Goal: Check status: Check status

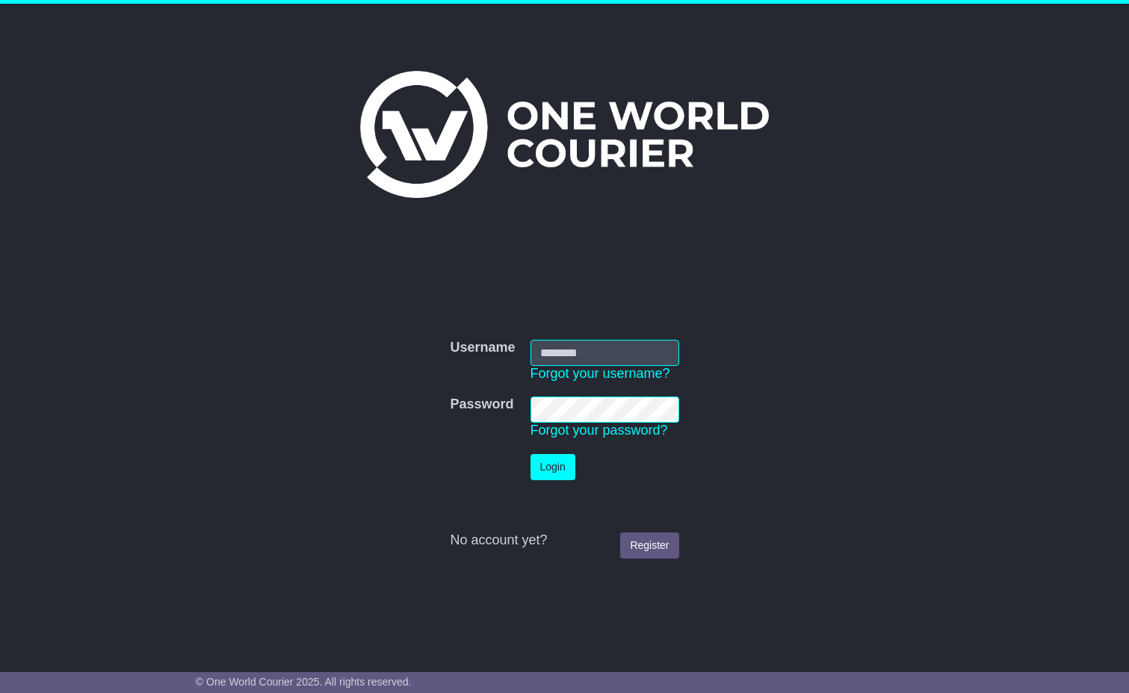
type input "**********"
click at [560, 475] on button "Login" at bounding box center [553, 467] width 45 height 26
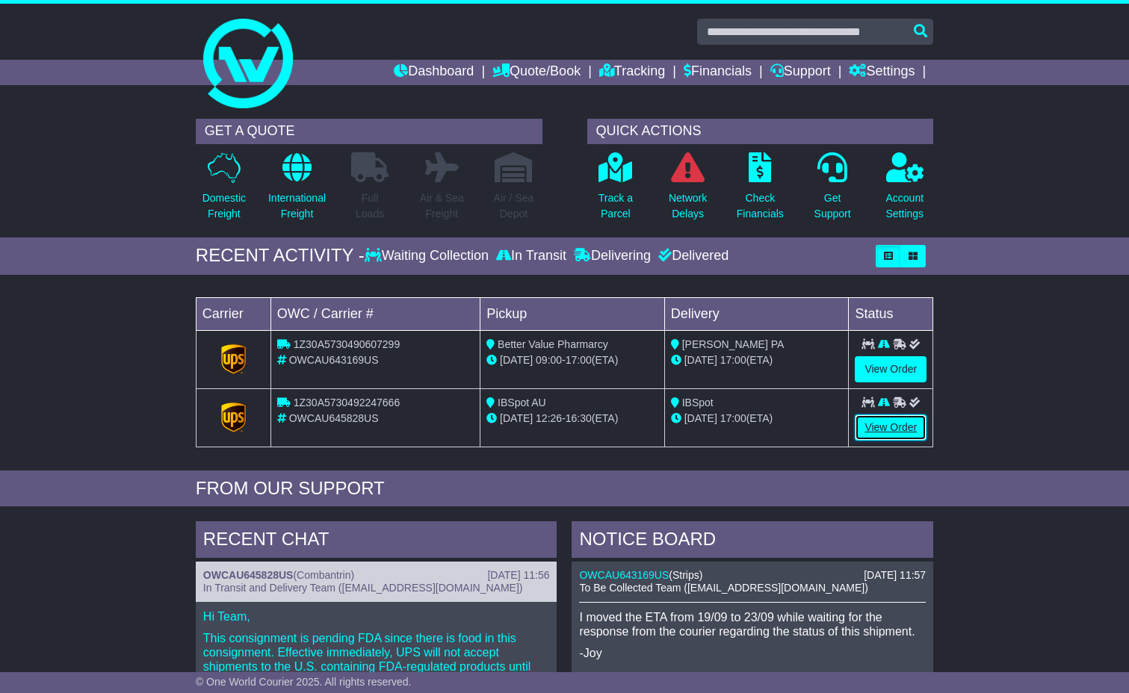
click at [895, 423] on link "View Order" at bounding box center [891, 428] width 72 height 26
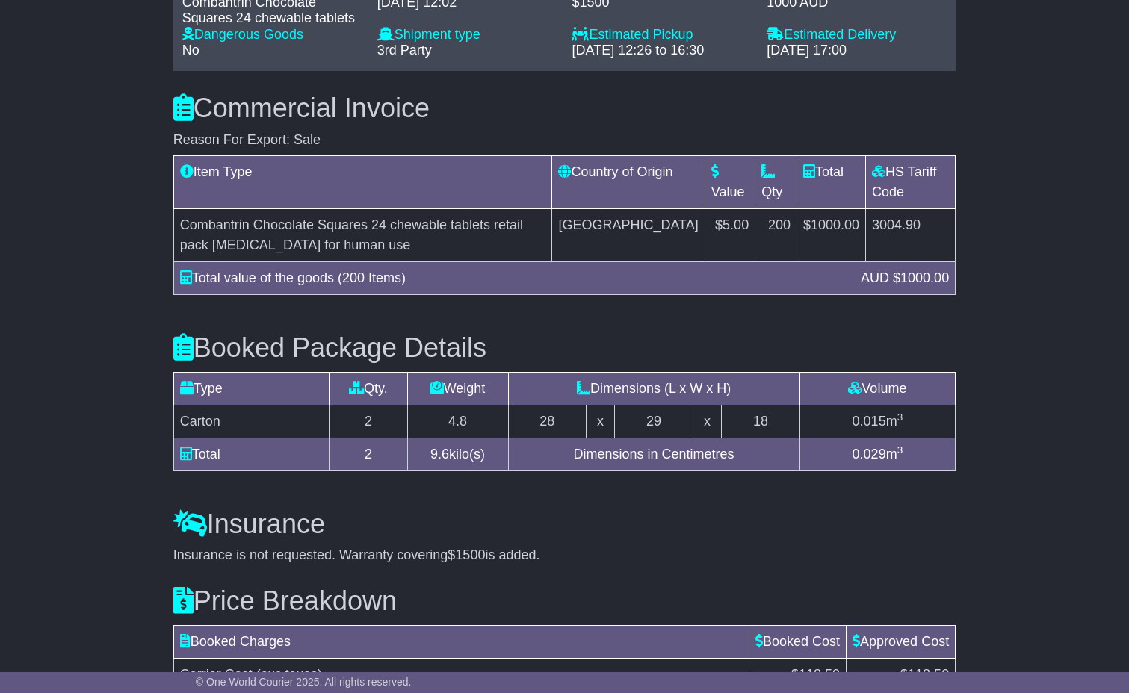
scroll to position [1338, 0]
